Goal: Task Accomplishment & Management: Use online tool/utility

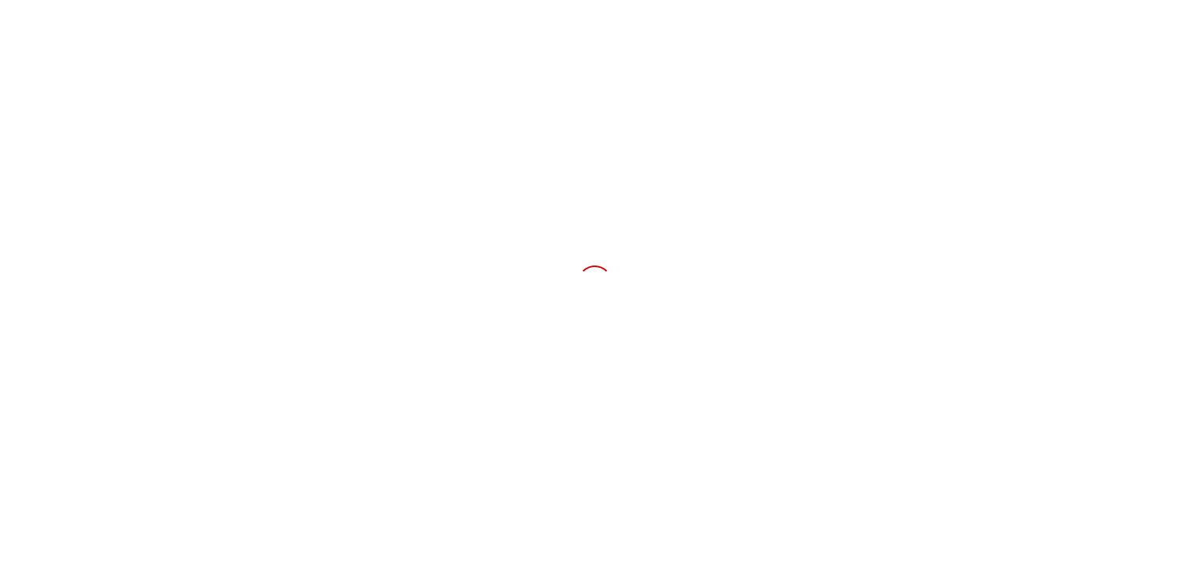
drag, startPoint x: 1176, startPoint y: 1, endPoint x: 511, endPoint y: 163, distance: 684.4
click at [831, 119] on div at bounding box center [594, 282] width 1189 height 565
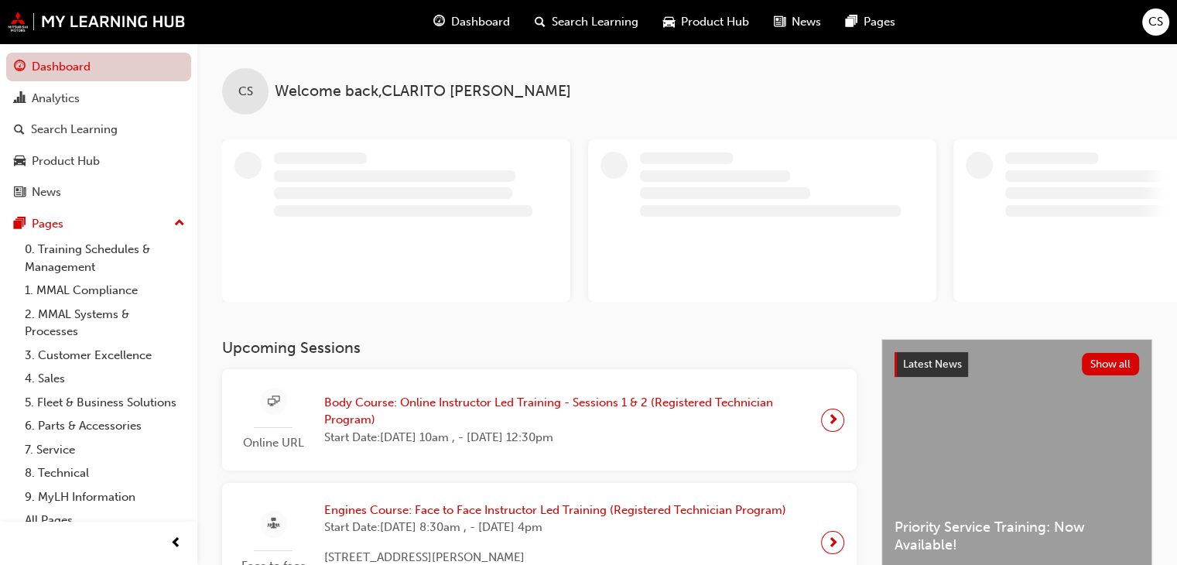
click at [63, 67] on link "Dashboard" at bounding box center [98, 67] width 185 height 29
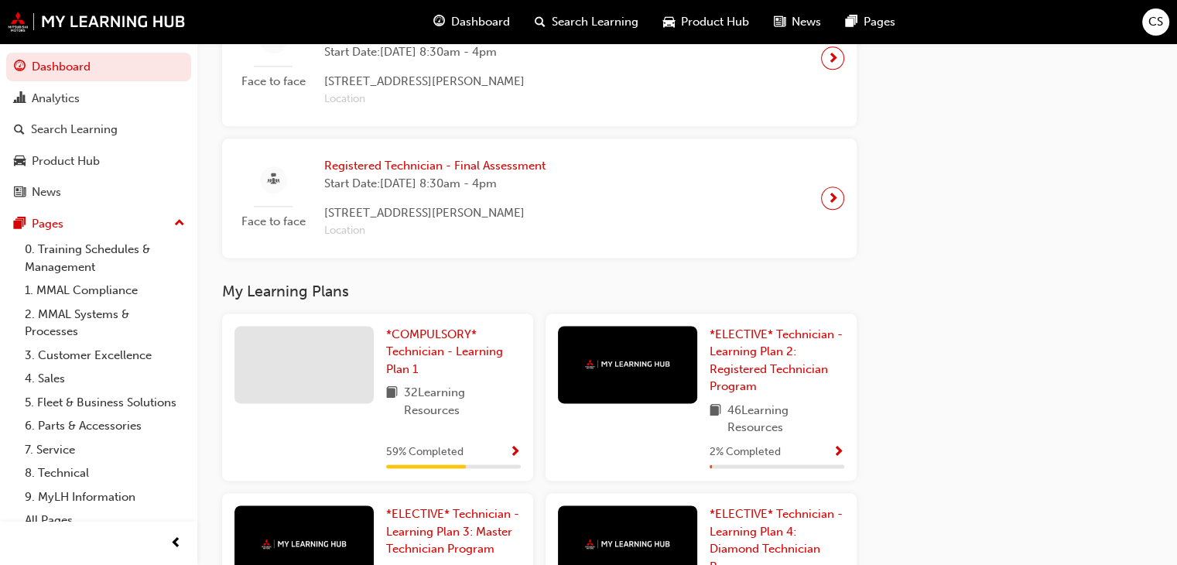
scroll to position [2189, 0]
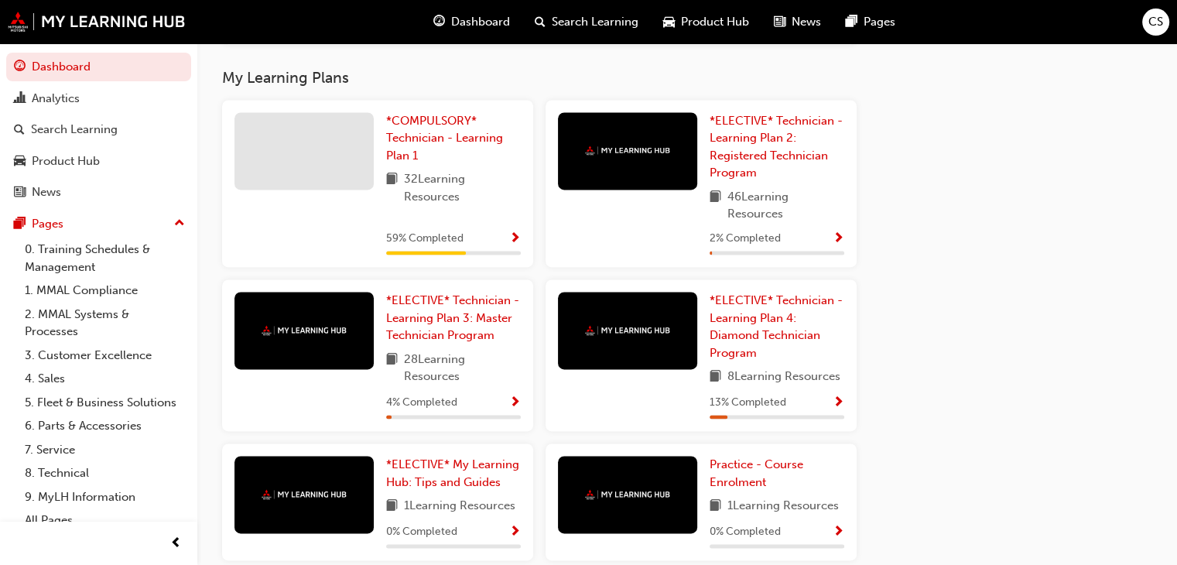
click at [659, 335] on img at bounding box center [627, 330] width 85 height 10
click at [341, 171] on div at bounding box center [303, 150] width 139 height 77
click at [406, 143] on span "*COMPULSORY* Technician - Learning Plan 1" at bounding box center [444, 138] width 117 height 49
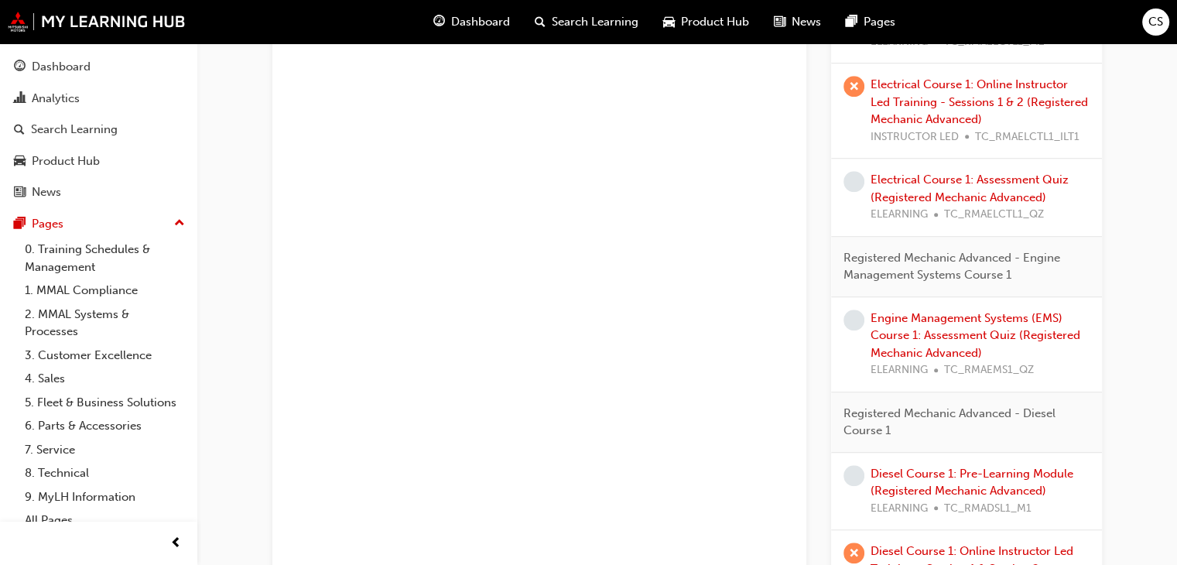
scroll to position [1186, 0]
click at [933, 347] on link "Engine Management Systems (EMS) Course 1: Assessment Quiz (Registered Mechanic …" at bounding box center [976, 337] width 210 height 49
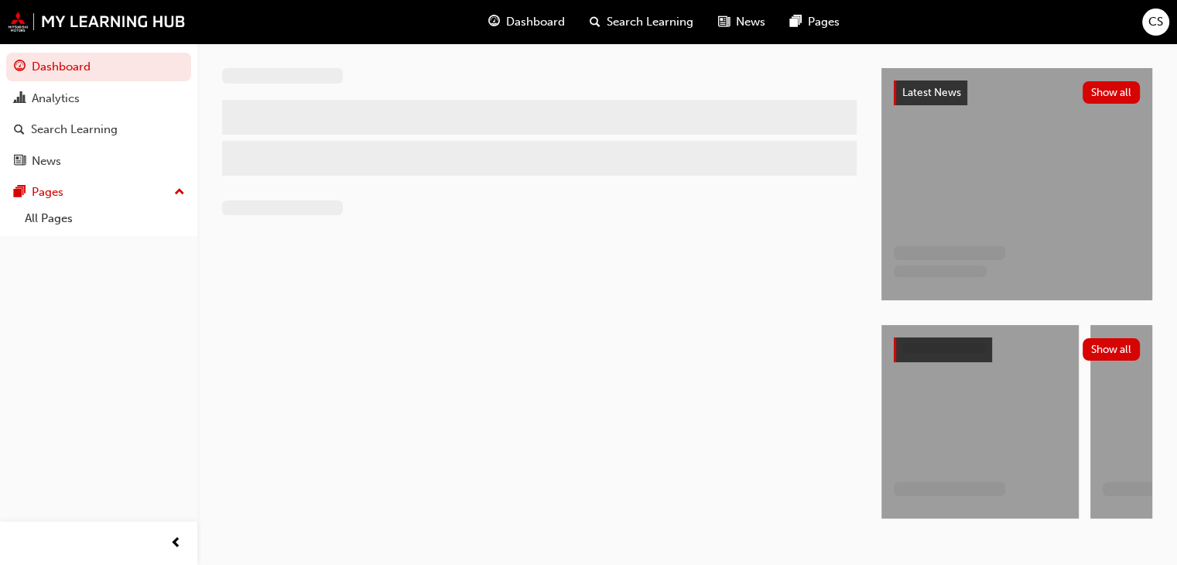
drag, startPoint x: 1145, startPoint y: 15, endPoint x: 1158, endPoint y: 19, distance: 13.0
click at [1158, 19] on div "CS" at bounding box center [1155, 22] width 27 height 27
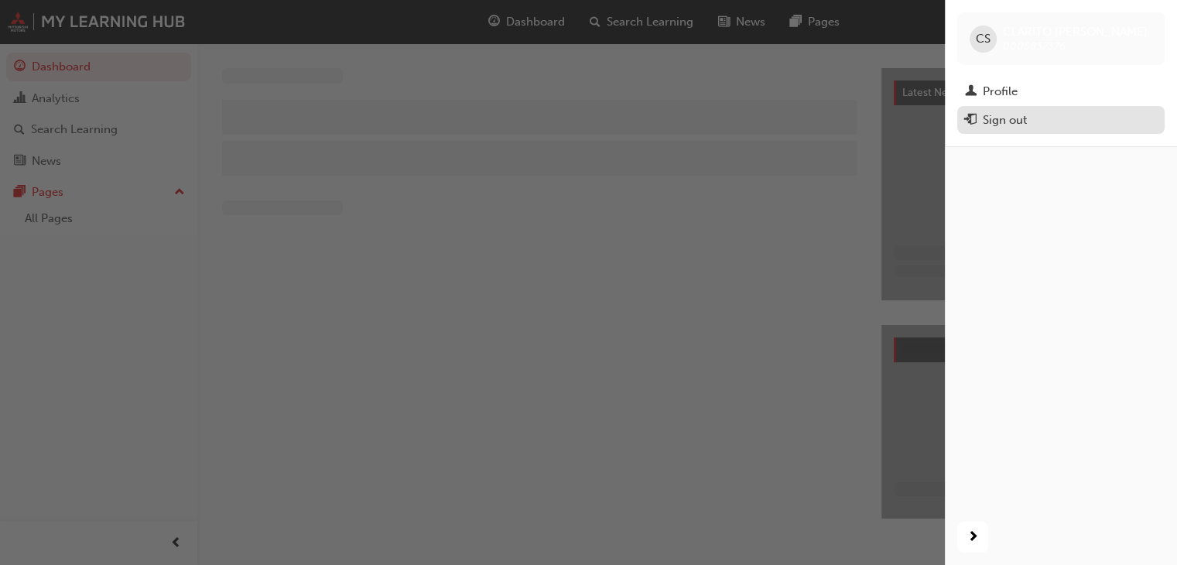
click at [1068, 125] on div "Sign out" at bounding box center [1061, 120] width 192 height 19
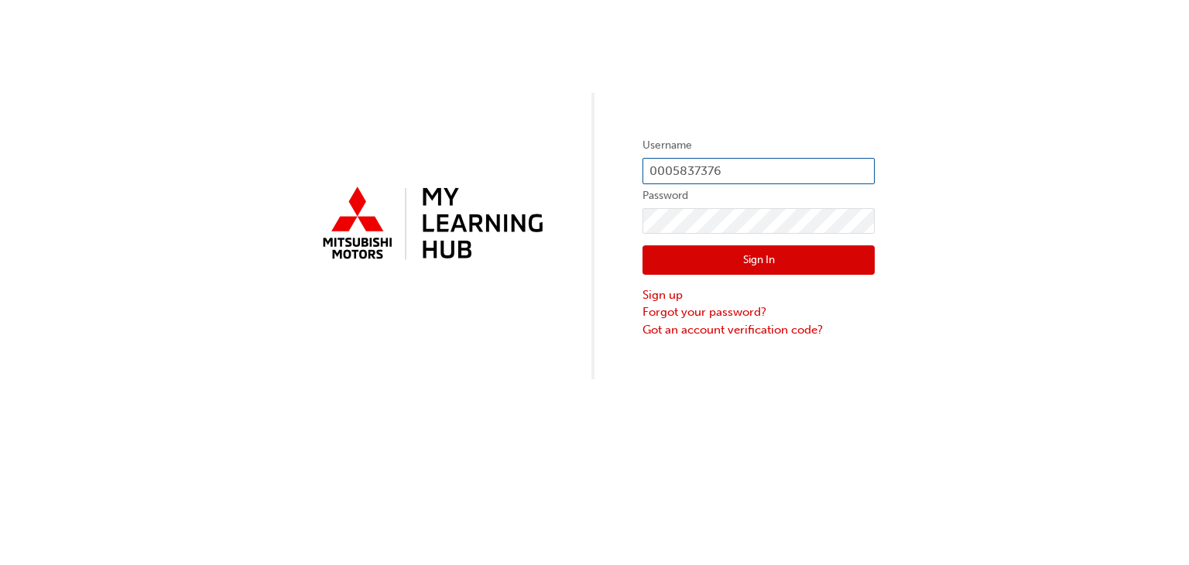
click at [758, 173] on input "0005837376" at bounding box center [758, 171] width 232 height 26
type input "0"
click at [482, 357] on div "Username Password Sign In Sign up Forgot your password? Got an account verifica…" at bounding box center [594, 189] width 1189 height 379
click at [478, 364] on div "Username Password Sign In Sign up Forgot your password? Got an account verifica…" at bounding box center [594, 189] width 1189 height 379
click at [710, 171] on input "0005837376" at bounding box center [758, 171] width 232 height 26
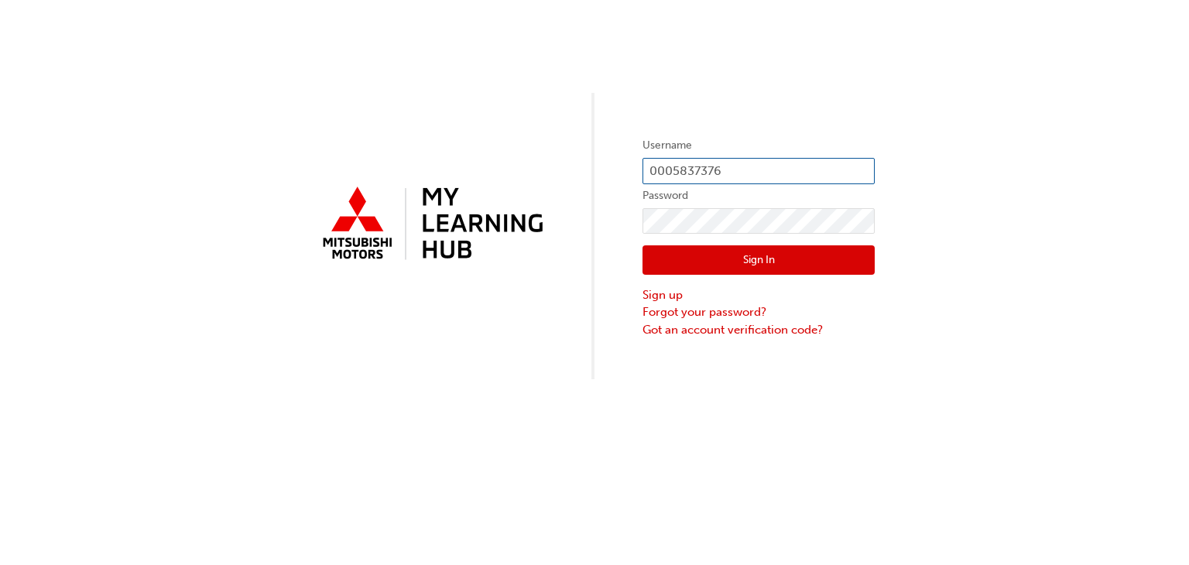
click at [724, 166] on input "0005837376" at bounding box center [758, 171] width 232 height 26
type input "0005837272"
click button "Sign In" at bounding box center [758, 259] width 232 height 29
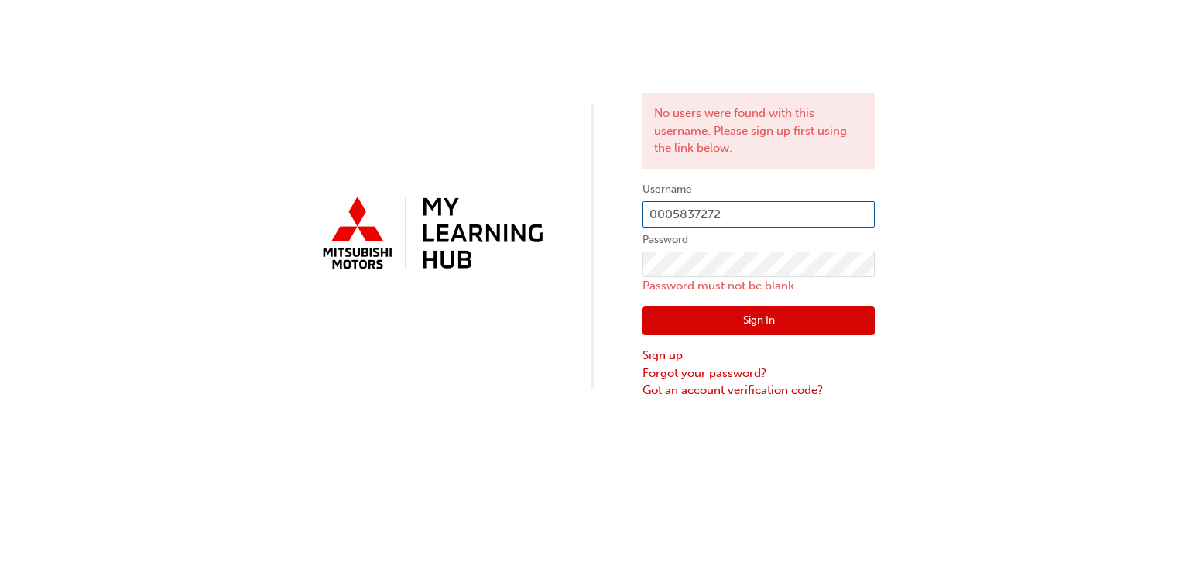
click at [692, 221] on input "0005837272" at bounding box center [758, 214] width 232 height 26
type input "0005817272"
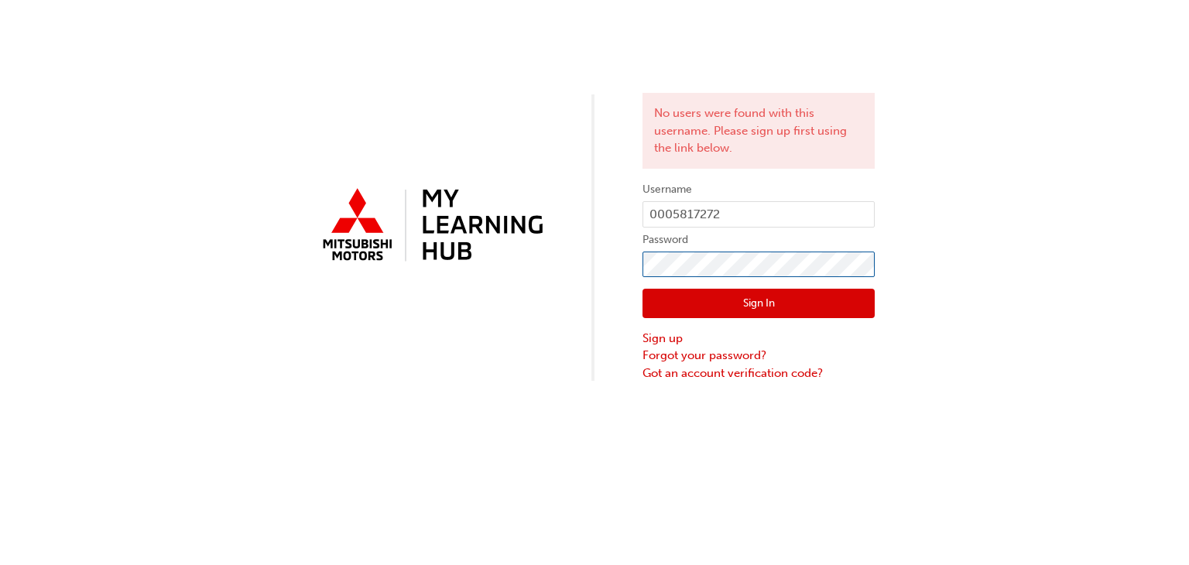
click button "Sign In" at bounding box center [758, 303] width 232 height 29
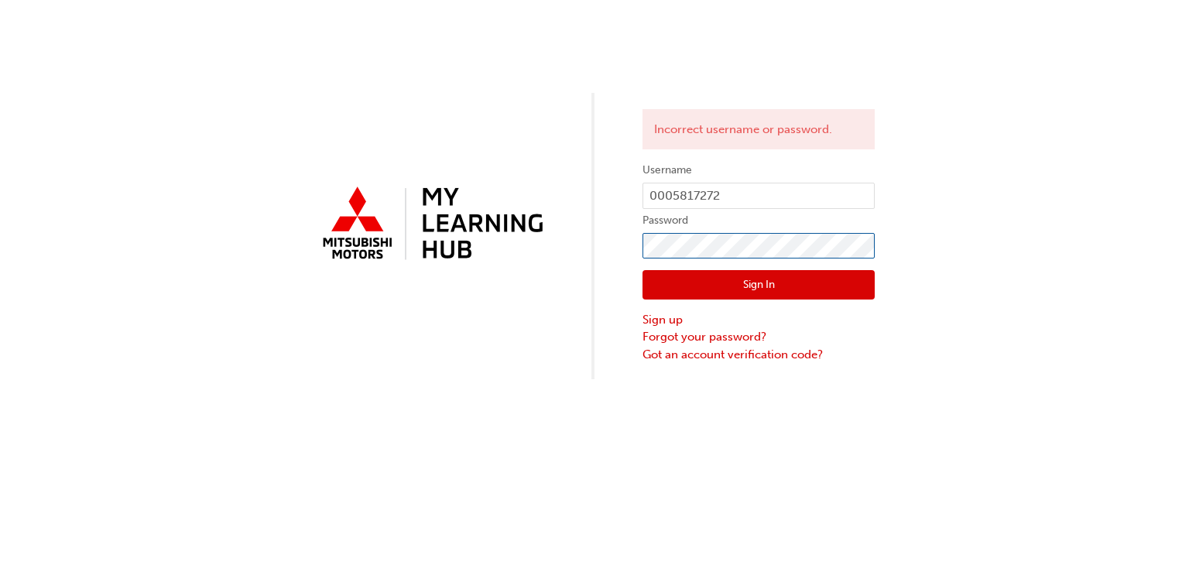
click button "Sign In" at bounding box center [758, 284] width 232 height 29
